Goal: Task Accomplishment & Management: Manage account settings

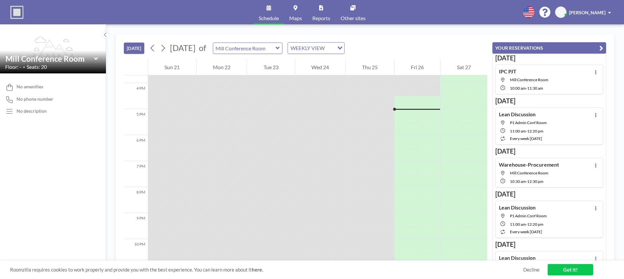
scroll to position [416, 0]
click at [166, 50] on icon at bounding box center [163, 48] width 6 height 10
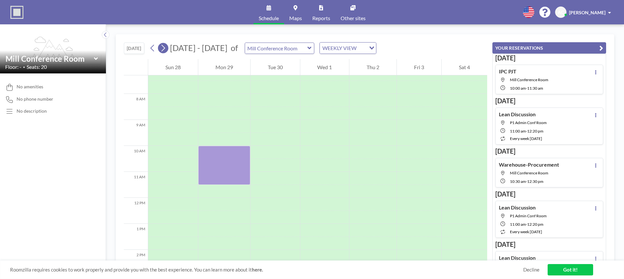
click at [163, 50] on icon at bounding box center [163, 48] width 6 height 10
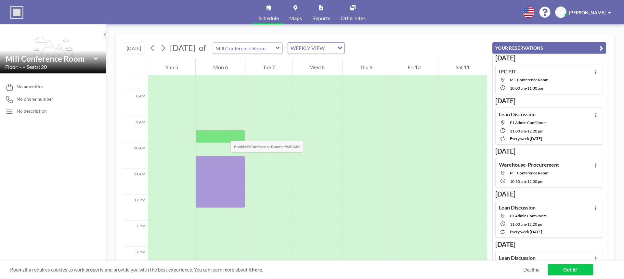
scroll to position [195, 0]
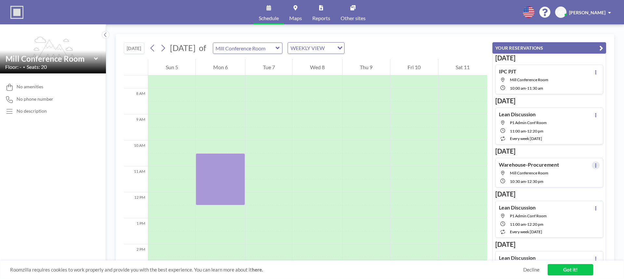
click at [594, 165] on icon at bounding box center [595, 165] width 3 height 4
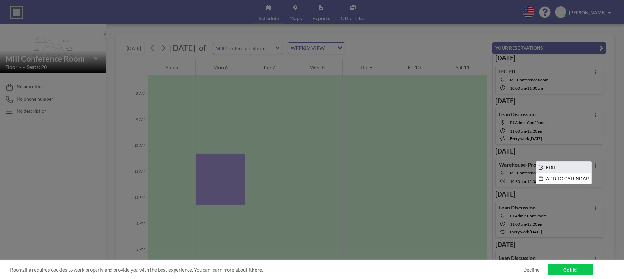
click at [562, 167] on li "EDIT" at bounding box center [564, 167] width 56 height 11
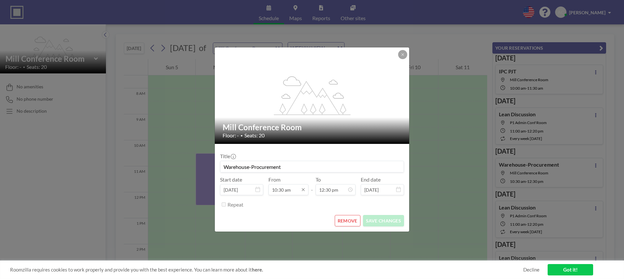
scroll to position [289, 0]
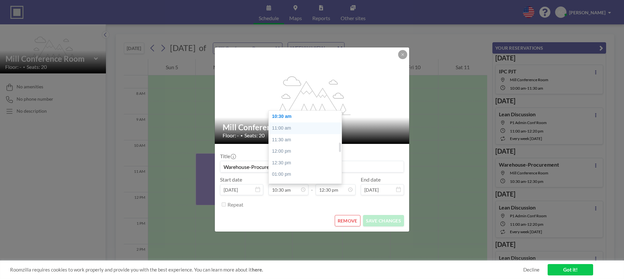
click at [288, 127] on div "11:00 am" at bounding box center [307, 128] width 76 height 12
type input "11:00 am"
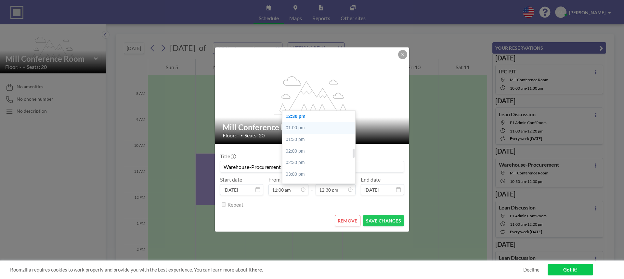
click at [304, 130] on div "01:00 pm" at bounding box center [320, 128] width 76 height 12
type input "01:00 pm"
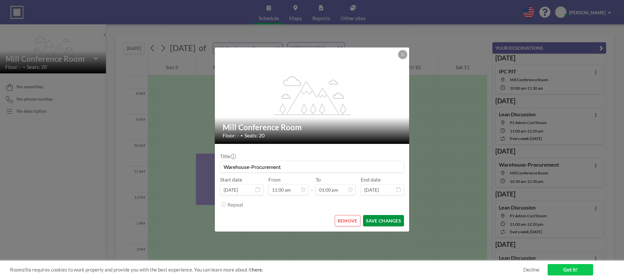
click at [382, 223] on button "SAVE CHANGES" at bounding box center [383, 220] width 41 height 11
